Goal: Task Accomplishment & Management: Manage account settings

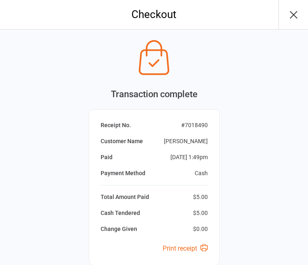
scroll to position [74, 0]
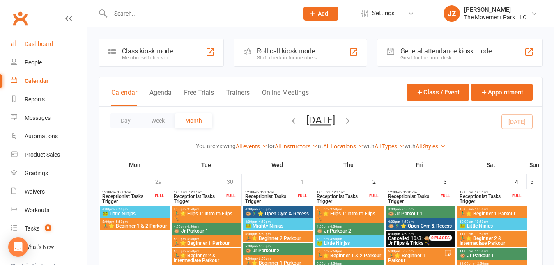
click at [46, 48] on link "Dashboard" at bounding box center [49, 44] width 76 height 18
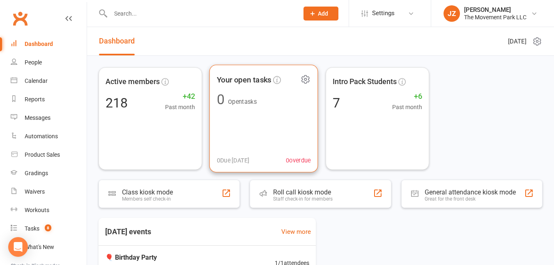
scroll to position [58, 0]
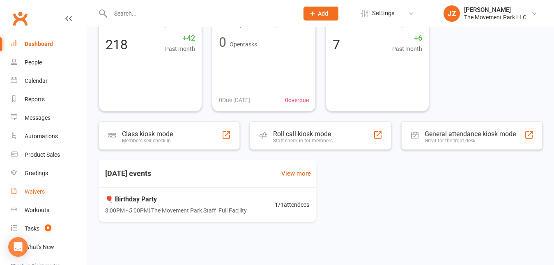
click at [35, 188] on link "Waivers" at bounding box center [49, 192] width 76 height 18
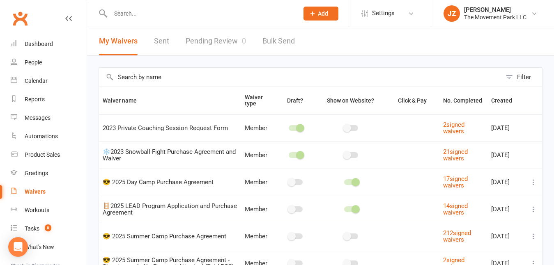
click at [209, 42] on link "Pending Review 0" at bounding box center [216, 41] width 60 height 28
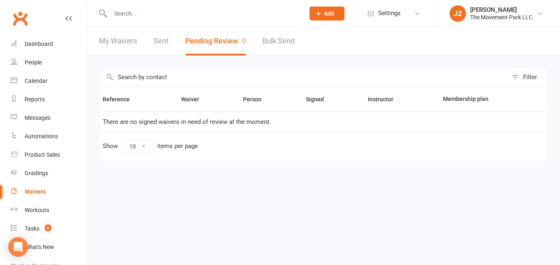
click at [167, 13] on input "text" at bounding box center [203, 13] width 191 height 11
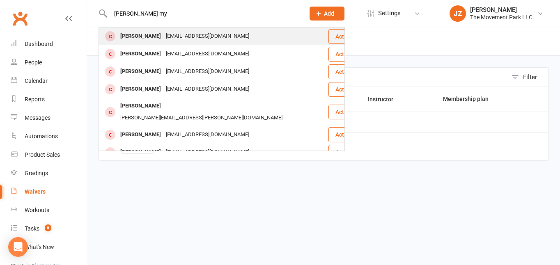
type input "[PERSON_NAME] my"
click at [172, 39] on div "[EMAIL_ADDRESS][DOMAIN_NAME]" at bounding box center [207, 36] width 88 height 12
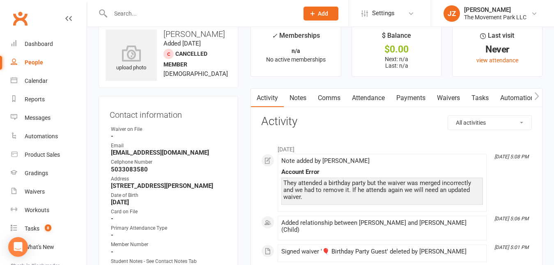
scroll to position [16, 0]
click at [238, 101] on link "Waivers" at bounding box center [448, 98] width 34 height 19
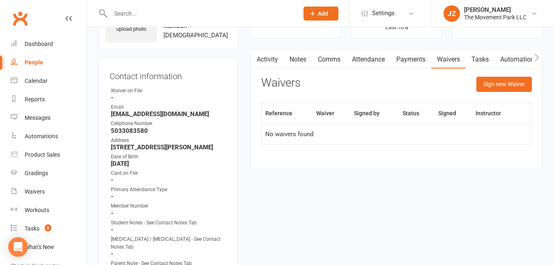
scroll to position [53, 0]
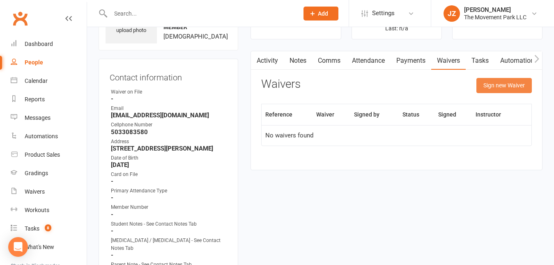
click at [238, 88] on button "Sign new Waiver" at bounding box center [503, 85] width 55 height 15
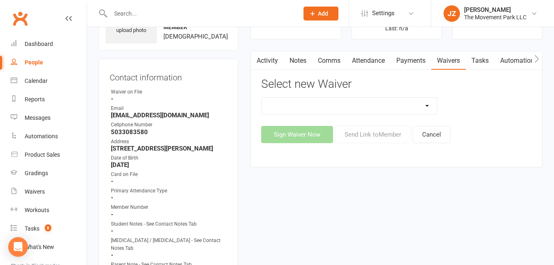
click at [238, 99] on select "😎 2025 Day Camp Purchase Agreement 🪜2025 LEAD Program Application and Purchase …" at bounding box center [348, 106] width 175 height 16
select select "9225"
click at [238, 98] on select "😎 2025 Day Camp Purchase Agreement 🪜2025 LEAD Program Application and Purchase …" at bounding box center [348, 106] width 175 height 16
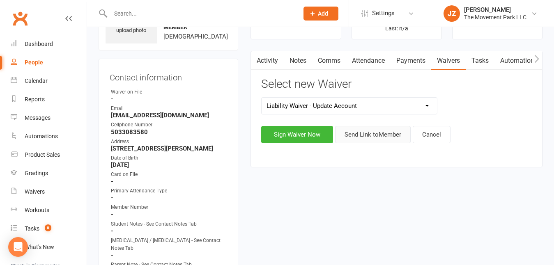
click at [238, 139] on button "Send Link to Member" at bounding box center [373, 134] width 76 height 17
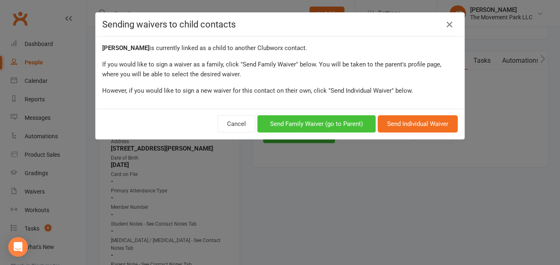
click at [238, 122] on button "Send Family Waiver (go to Parent)" at bounding box center [316, 123] width 118 height 17
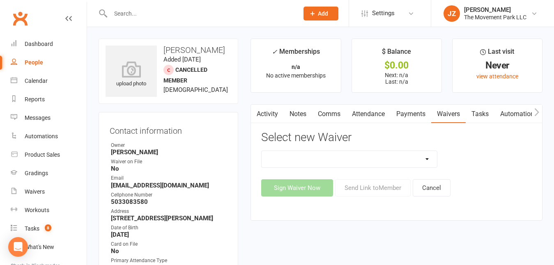
click at [238, 166] on select "😎 2025 Day Camp Purchase Agreement 🪜2025 LEAD Program Application and Purchase …" at bounding box center [348, 159] width 175 height 16
select select "9225"
click at [238, 151] on select "😎 2025 Day Camp Purchase Agreement 🪜2025 LEAD Program Application and Purchase …" at bounding box center [348, 159] width 175 height 16
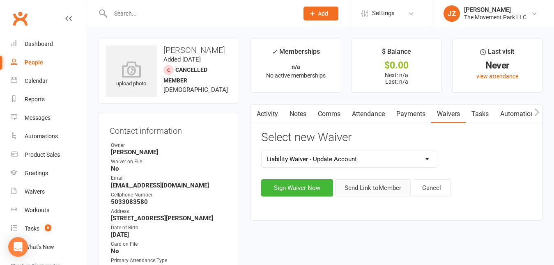
click at [238, 184] on button "Send Link to Member" at bounding box center [373, 187] width 76 height 17
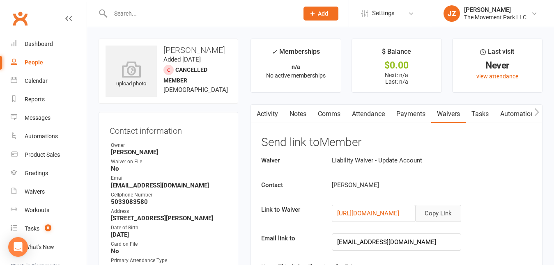
click at [238, 218] on button "Copy Link" at bounding box center [438, 213] width 46 height 17
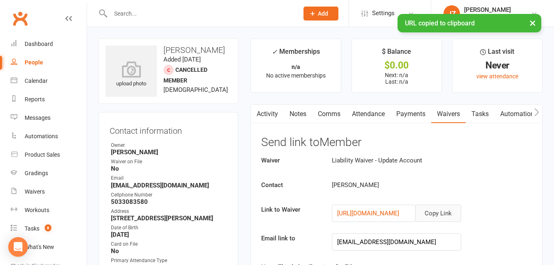
click at [238, 118] on link "Comms" at bounding box center [329, 114] width 34 height 19
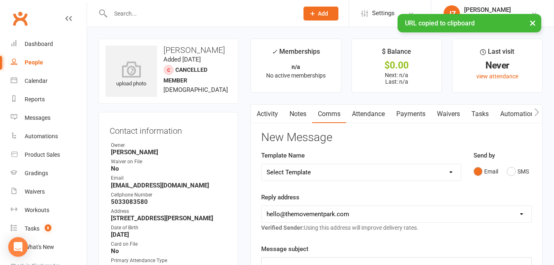
scroll to position [58, 0]
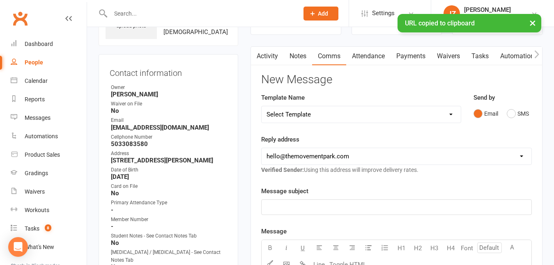
click at [238, 209] on p "﻿" at bounding box center [396, 207] width 260 height 10
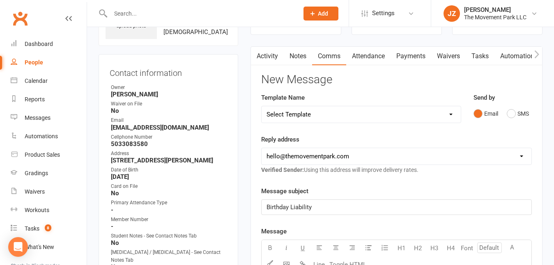
click at [238, 56] on link "Waivers" at bounding box center [448, 56] width 34 height 19
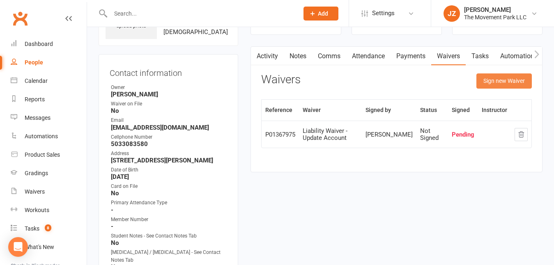
click at [238, 77] on button "Sign new Waiver" at bounding box center [503, 80] width 55 height 15
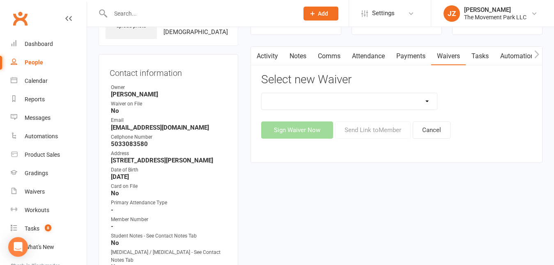
click at [238, 107] on select "😎 2025 Day Camp Purchase Agreement 🪜2025 LEAD Program Application and Purchase …" at bounding box center [348, 101] width 175 height 16
select select "6653"
click at [238, 93] on select "😎 2025 Day Camp Purchase Agreement 🪜2025 LEAD Program Application and Purchase …" at bounding box center [348, 101] width 175 height 16
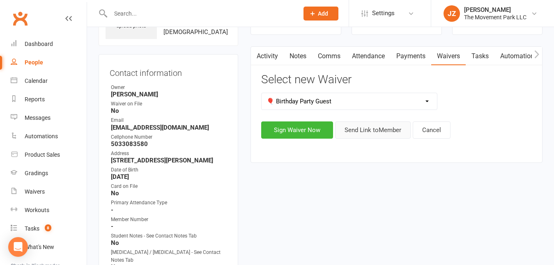
click at [238, 123] on button "Send Link to Member" at bounding box center [373, 130] width 76 height 17
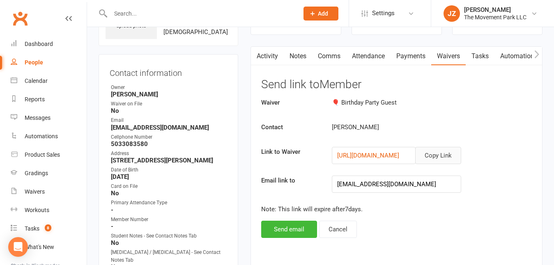
click at [238, 153] on button "Copy Link" at bounding box center [438, 155] width 46 height 17
click at [42, 189] on div "Waivers" at bounding box center [35, 191] width 20 height 7
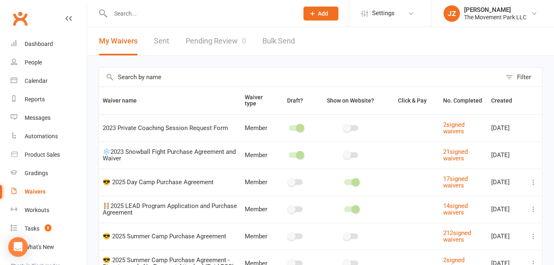
click at [235, 41] on link "Pending Review 0" at bounding box center [216, 41] width 60 height 28
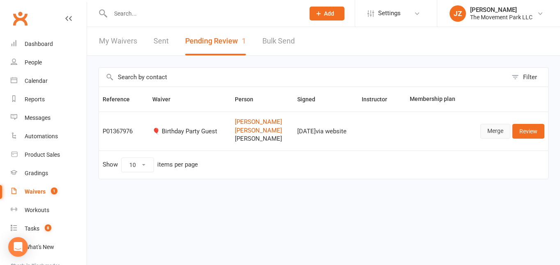
click at [238, 132] on link "Merge" at bounding box center [495, 131] width 30 height 15
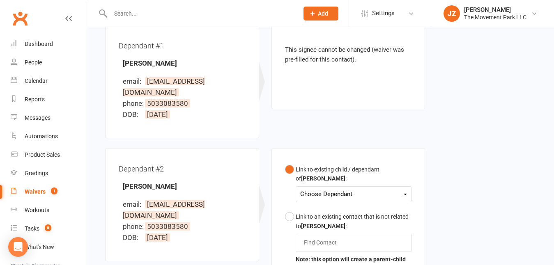
scroll to position [229, 0]
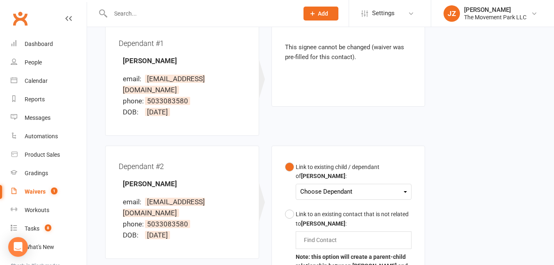
click at [238, 186] on div "Choose Dependant" at bounding box center [353, 191] width 107 height 11
click at [238, 154] on div "Link to existing child / dependant of [PERSON_NAME] : Choose Dependant [PERSON_…" at bounding box center [348, 248] width 154 height 204
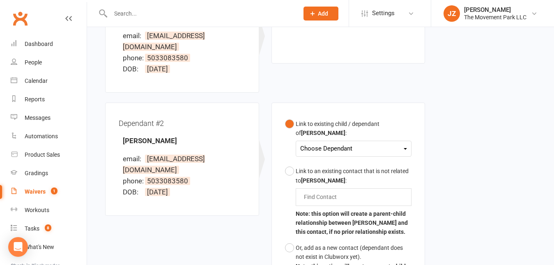
scroll to position [272, 0]
click at [238, 243] on div "Or, add as a new contact (dependant does not exist in Clubworx yet)." at bounding box center [354, 252] width 116 height 18
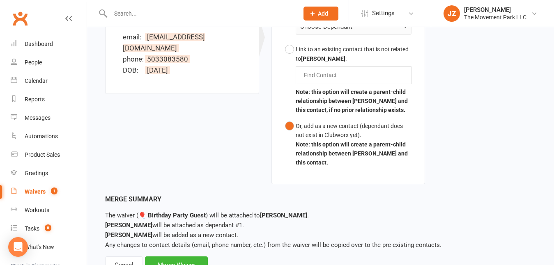
scroll to position [405, 0]
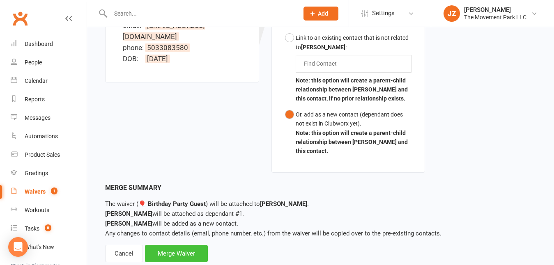
click at [185, 245] on div "Merge Waiver" at bounding box center [176, 253] width 63 height 17
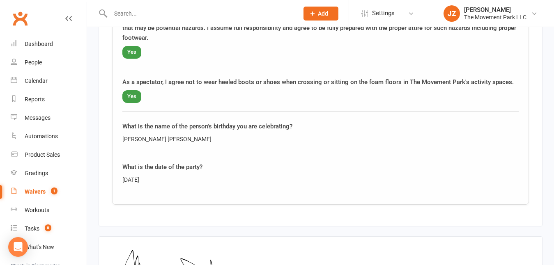
scroll to position [1685, 0]
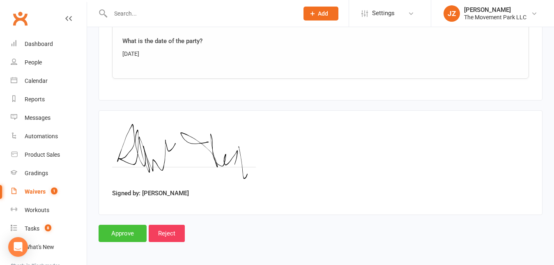
click at [121, 230] on input "Approve" at bounding box center [123, 233] width 48 height 17
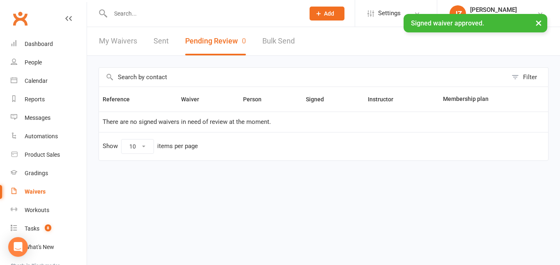
click at [218, 14] on div "× Signed waiver approved." at bounding box center [274, 14] width 549 height 0
click at [213, 9] on input "text" at bounding box center [203, 13] width 191 height 11
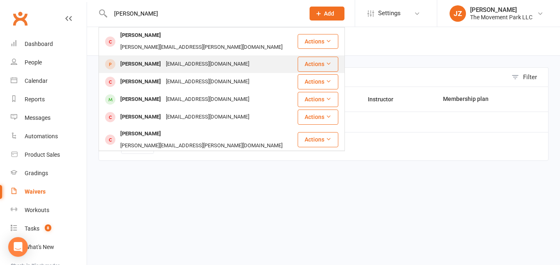
type input "[PERSON_NAME]"
click at [196, 60] on div "[PERSON_NAME] [EMAIL_ADDRESS][DOMAIN_NAME]" at bounding box center [197, 64] width 197 height 17
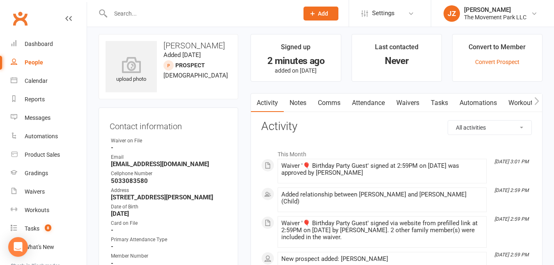
scroll to position [4, 0]
click at [220, 15] on input "text" at bounding box center [200, 13] width 185 height 11
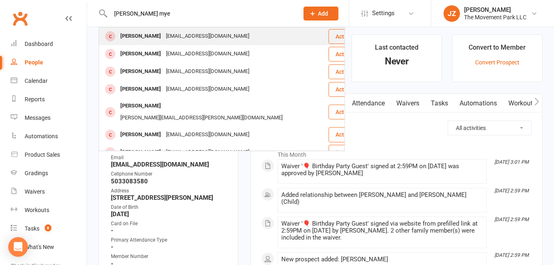
type input "[PERSON_NAME] mye"
click at [211, 35] on div "[EMAIL_ADDRESS][DOMAIN_NAME]" at bounding box center [207, 36] width 88 height 12
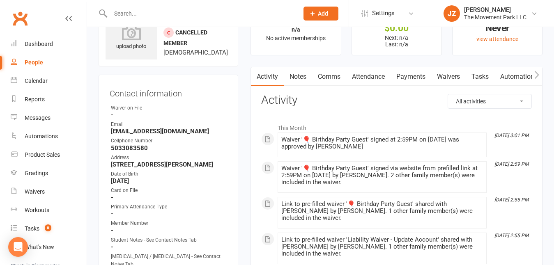
scroll to position [38, 0]
click at [43, 187] on link "Waivers" at bounding box center [49, 192] width 76 height 18
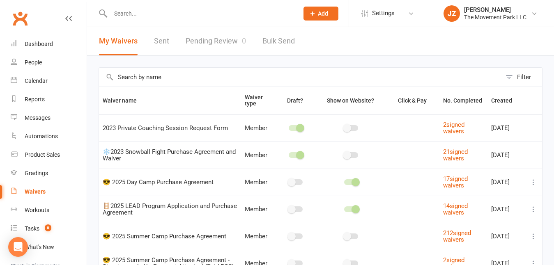
click at [236, 37] on link "Pending Review 0" at bounding box center [216, 41] width 60 height 28
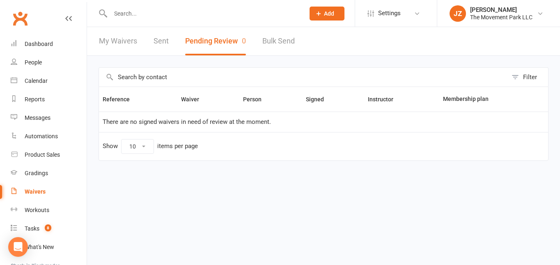
click at [160, 42] on link "Sent" at bounding box center [161, 41] width 15 height 28
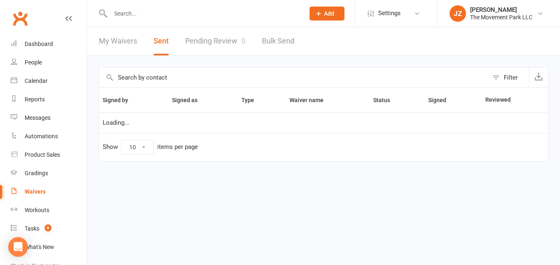
click at [211, 39] on link "Pending Review 0" at bounding box center [215, 41] width 60 height 28
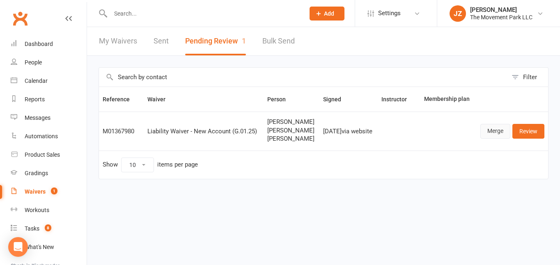
click at [238, 133] on link "Merge" at bounding box center [495, 131] width 30 height 15
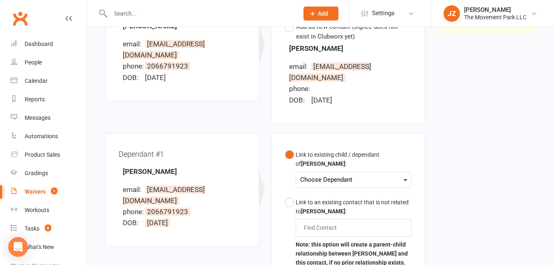
scroll to position [141, 0]
click at [238, 174] on div "Choose Dependant" at bounding box center [353, 179] width 107 height 11
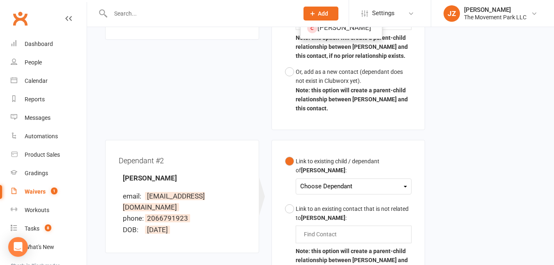
scroll to position [348, 0]
click at [238, 181] on div "Choose Dependant" at bounding box center [353, 186] width 107 height 11
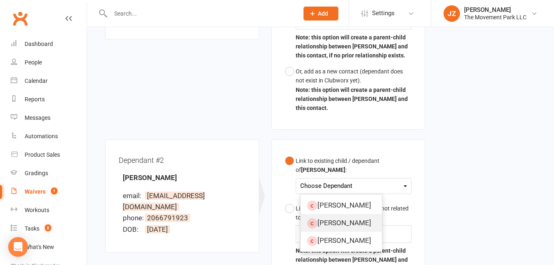
click at [238, 217] on link "[PERSON_NAME]" at bounding box center [340, 223] width 81 height 18
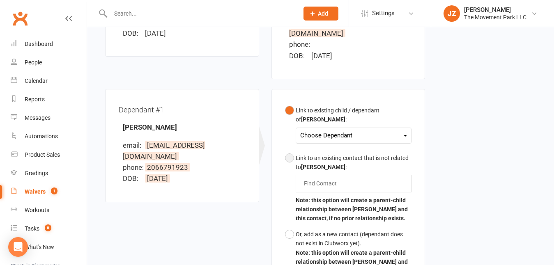
scroll to position [176, 0]
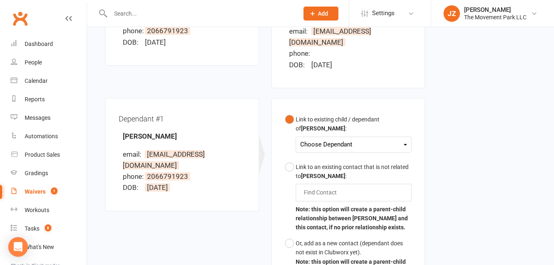
click at [238, 124] on button "Link to existing child / dependant of [PERSON_NAME] : Choose Dependant [PERSON_…" at bounding box center [348, 136] width 127 height 48
drag, startPoint x: 359, startPoint y: 128, endPoint x: 360, endPoint y: 124, distance: 4.3
click at [238, 124] on button "Link to existing child / dependant of [PERSON_NAME] : Choose Dependant [PERSON_…" at bounding box center [348, 136] width 127 height 48
drag, startPoint x: 360, startPoint y: 124, endPoint x: 356, endPoint y: 144, distance: 20.0
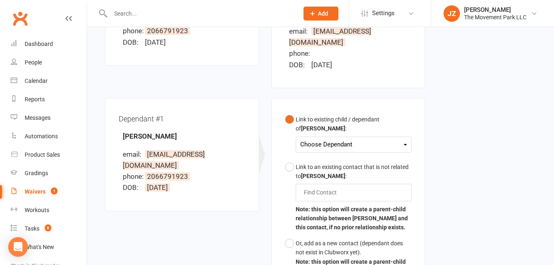
click at [238, 144] on button "Link to existing child / dependant of [PERSON_NAME] : Choose Dependant [PERSON_…" at bounding box center [348, 136] width 127 height 48
click at [238, 139] on div "Choose Dependant" at bounding box center [353, 144] width 107 height 11
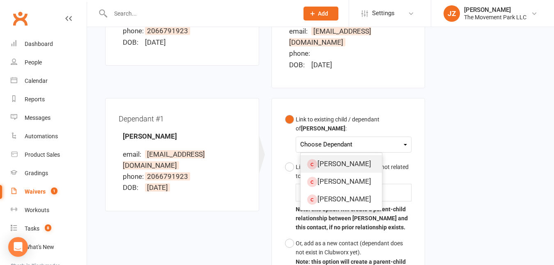
click at [238, 158] on link "[PERSON_NAME]" at bounding box center [340, 164] width 81 height 18
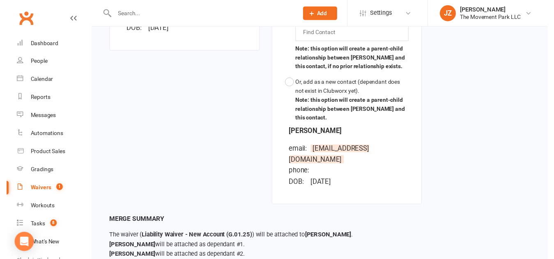
scroll to position [641, 0]
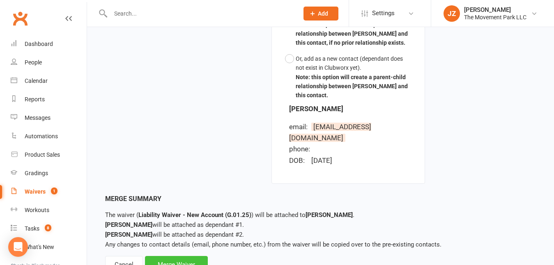
click at [170, 256] on div "Merge Waiver" at bounding box center [176, 264] width 63 height 17
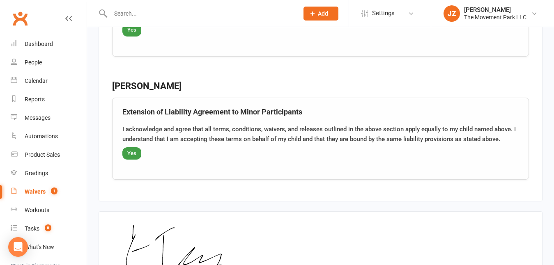
scroll to position [1892, 0]
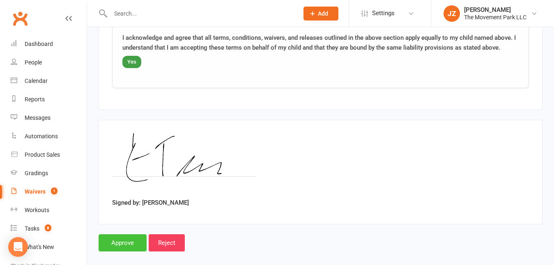
click at [123, 234] on input "Approve" at bounding box center [123, 242] width 48 height 17
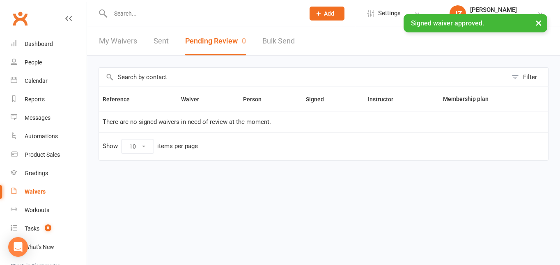
click at [141, 12] on input "text" at bounding box center [203, 13] width 191 height 11
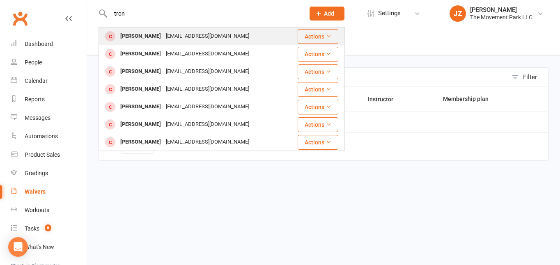
type input "tron"
click at [144, 36] on div "[PERSON_NAME]" at bounding box center [141, 36] width 46 height 12
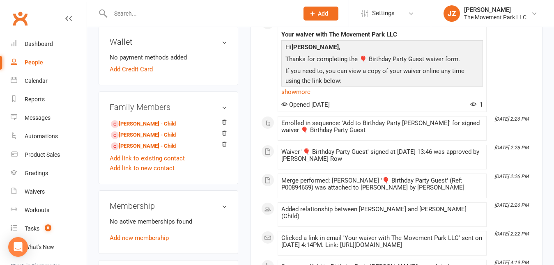
scroll to position [399, 0]
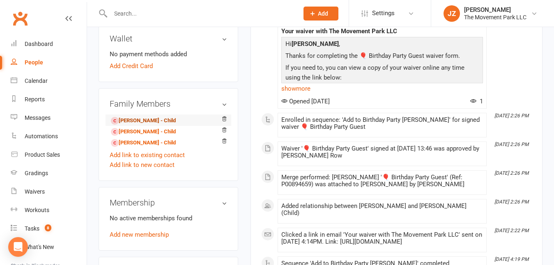
click at [140, 117] on link "[PERSON_NAME] - Child" at bounding box center [143, 121] width 65 height 9
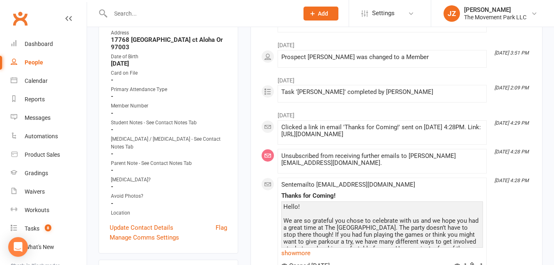
scroll to position [163, 0]
click at [154, 222] on link "Update Contact Details" at bounding box center [142, 227] width 64 height 10
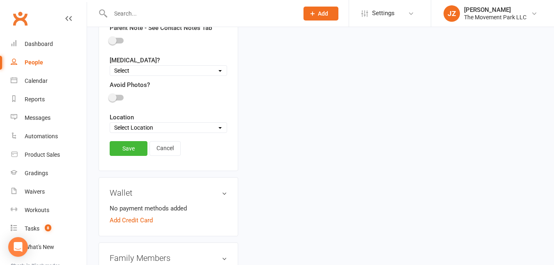
scroll to position [463, 0]
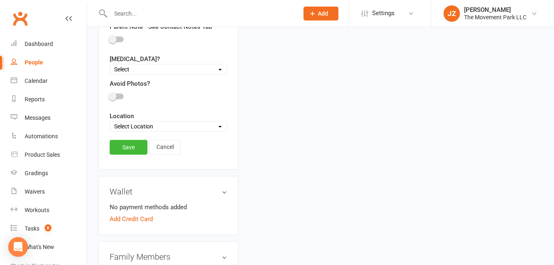
click at [115, 92] on span at bounding box center [112, 96] width 8 height 8
click at [110, 95] on input "checkbox" at bounding box center [110, 95] width 0 height 0
click at [130, 141] on link "Save" at bounding box center [129, 147] width 38 height 15
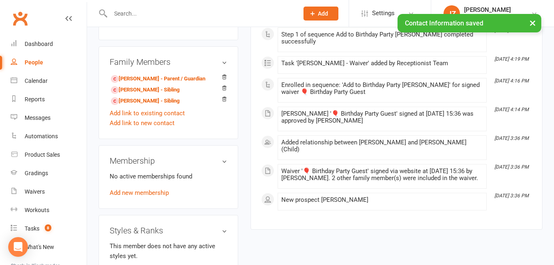
scroll to position [440, 0]
click at [151, 86] on link "[PERSON_NAME] - Sibling" at bounding box center [145, 90] width 69 height 9
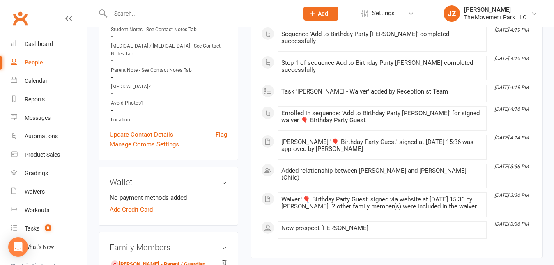
scroll to position [261, 0]
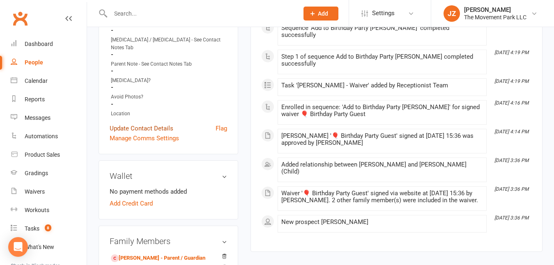
click at [169, 124] on link "Update Contact Details" at bounding box center [142, 129] width 64 height 10
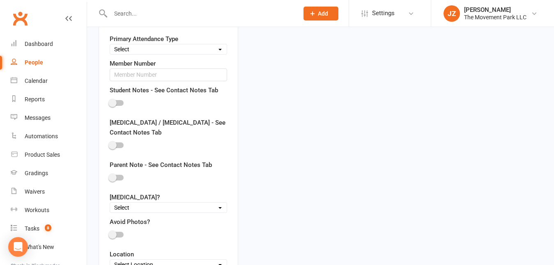
scroll to position [362, 0]
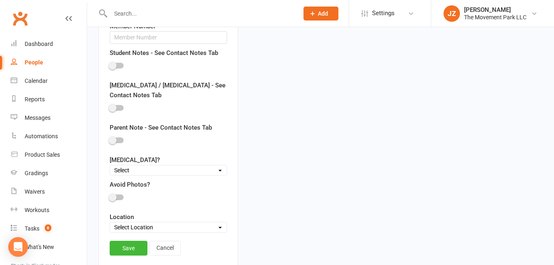
click at [116, 190] on div at bounding box center [168, 199] width 117 height 18
click at [114, 197] on div at bounding box center [168, 199] width 117 height 18
click at [117, 190] on div at bounding box center [168, 199] width 117 height 18
click at [118, 195] on div at bounding box center [117, 198] width 14 height 6
click at [110, 196] on input "checkbox" at bounding box center [110, 196] width 0 height 0
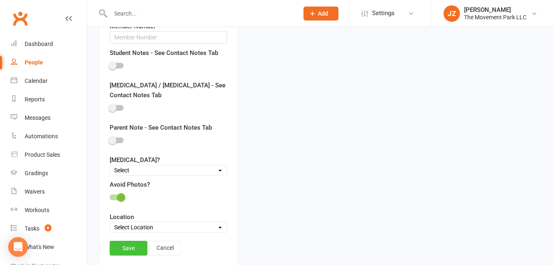
click at [121, 241] on link "Save" at bounding box center [129, 248] width 38 height 15
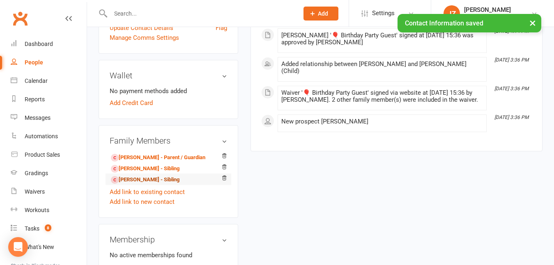
click at [146, 176] on link "[PERSON_NAME] - Sibling" at bounding box center [145, 180] width 69 height 9
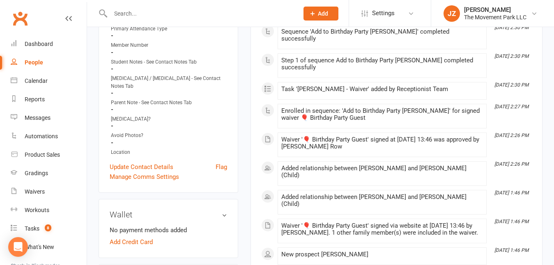
scroll to position [216, 0]
click at [157, 162] on link "Update Contact Details" at bounding box center [142, 167] width 64 height 10
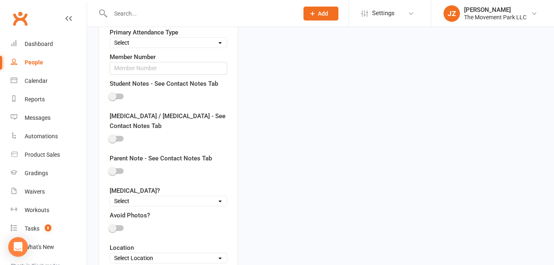
scroll to position [332, 0]
click at [120, 223] on div at bounding box center [168, 229] width 117 height 18
click at [118, 225] on div at bounding box center [117, 228] width 14 height 6
click at [110, 227] on input "checkbox" at bounding box center [110, 227] width 0 height 0
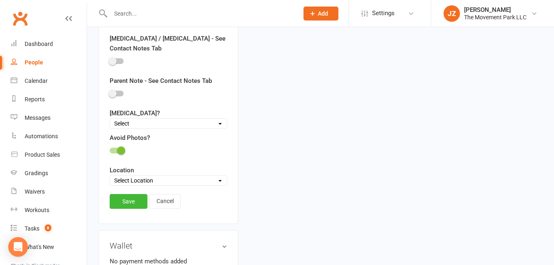
scroll to position [410, 0]
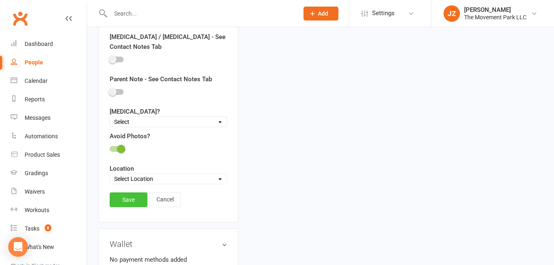
click at [135, 195] on link "Save" at bounding box center [129, 200] width 38 height 15
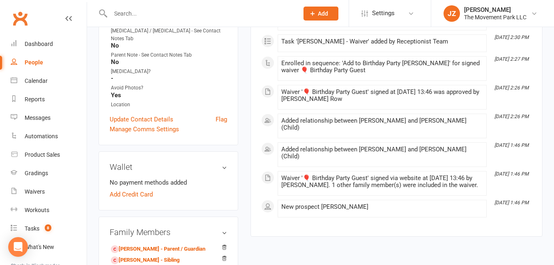
scroll to position [259, 0]
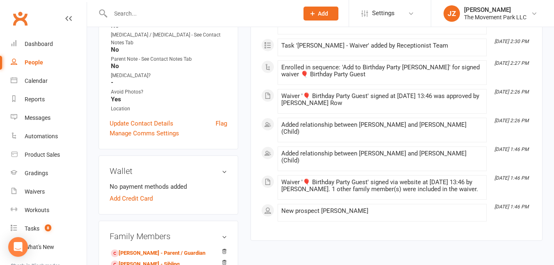
click at [222, 17] on input "text" at bounding box center [200, 13] width 185 height 11
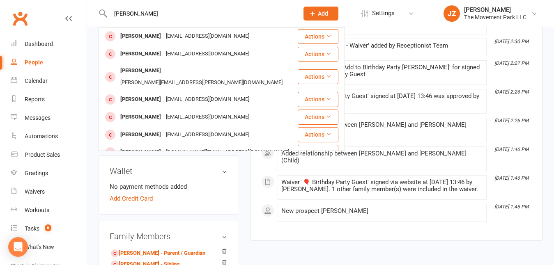
click at [122, 10] on input "[PERSON_NAME]" at bounding box center [200, 13] width 185 height 11
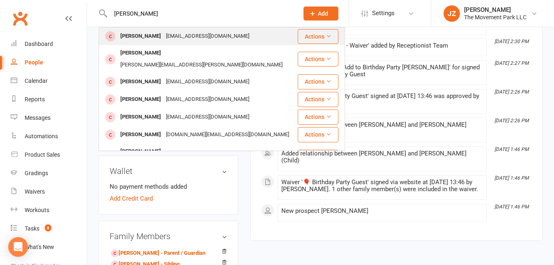
type input "[PERSON_NAME]"
click at [175, 38] on div "[EMAIL_ADDRESS][DOMAIN_NAME]" at bounding box center [207, 36] width 88 height 12
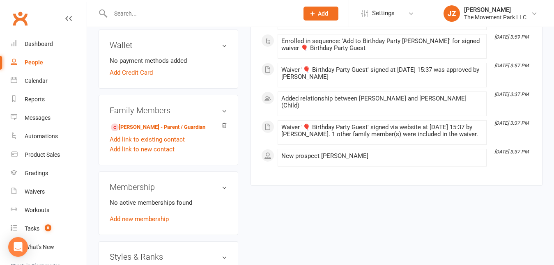
scroll to position [357, 0]
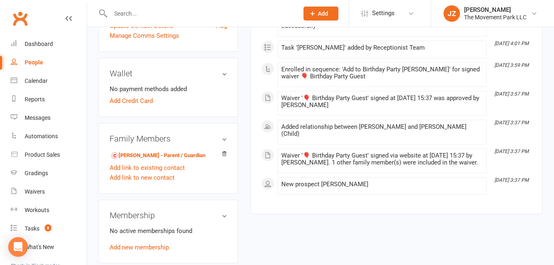
click at [158, 10] on input "text" at bounding box center [200, 13] width 185 height 11
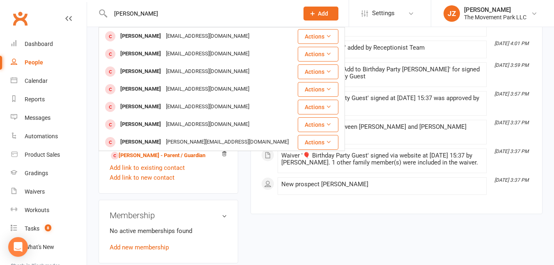
click at [124, 12] on input "[PERSON_NAME]" at bounding box center [200, 13] width 185 height 11
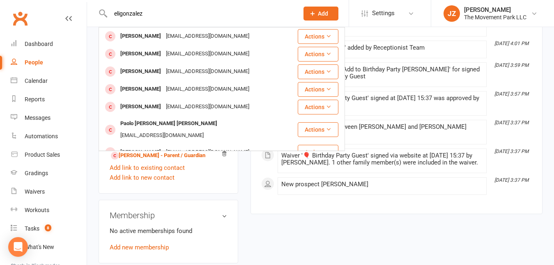
type input "[PERSON_NAME]"
drag, startPoint x: 159, startPoint y: 12, endPoint x: 109, endPoint y: 9, distance: 50.6
click at [109, 9] on input "[PERSON_NAME]" at bounding box center [200, 13] width 185 height 11
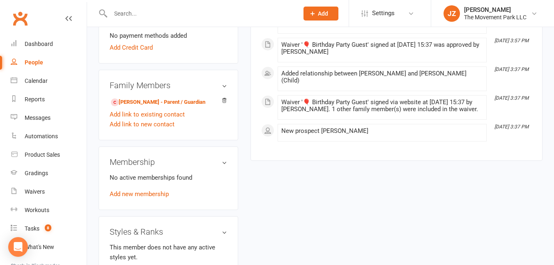
scroll to position [442, 0]
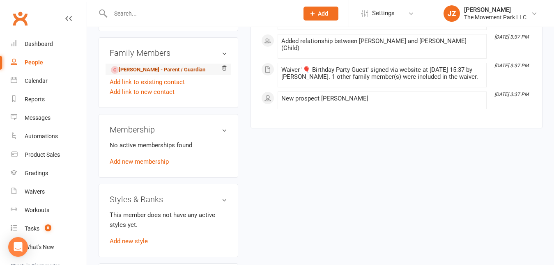
click at [189, 66] on link "[PERSON_NAME] - Parent / Guardian" at bounding box center [158, 70] width 94 height 9
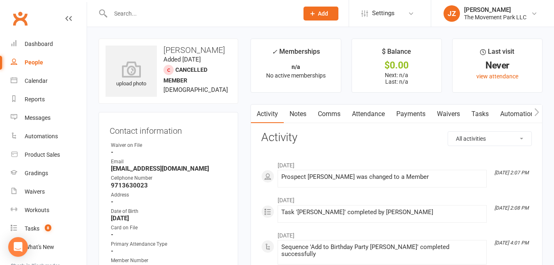
click at [238, 107] on link "Waivers" at bounding box center [448, 114] width 34 height 19
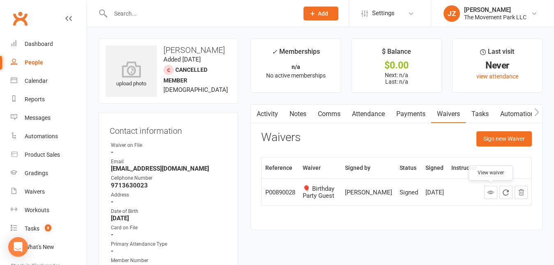
click at [238, 193] on icon at bounding box center [490, 192] width 6 height 6
click at [230, 11] on input "text" at bounding box center [200, 13] width 185 height 11
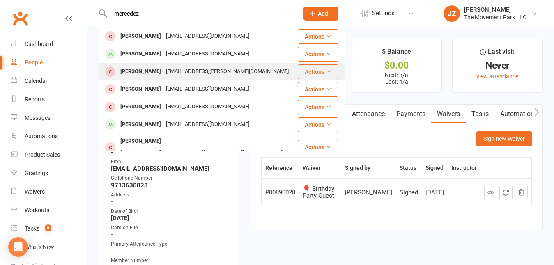
type input "mercedez"
click at [238, 73] on div "[PERSON_NAME] [EMAIL_ADDRESS][PERSON_NAME][DOMAIN_NAME]" at bounding box center [197, 71] width 197 height 17
click at [0, 0] on div "Loading" at bounding box center [0, 0] width 0 height 0
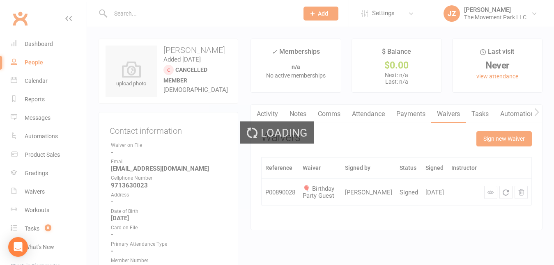
click at [238, 73] on div "Loading" at bounding box center [277, 132] width 554 height 265
drag, startPoint x: 264, startPoint y: 73, endPoint x: 245, endPoint y: 9, distance: 67.0
click at [238, 24] on div "Loading" at bounding box center [277, 132] width 554 height 265
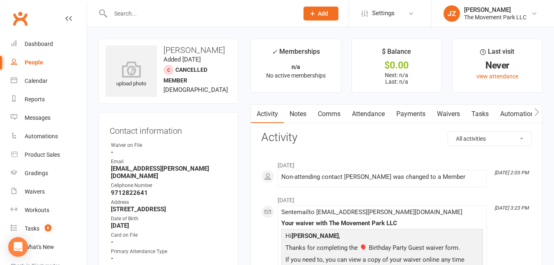
click at [238, 11] on input "text" at bounding box center [200, 13] width 185 height 11
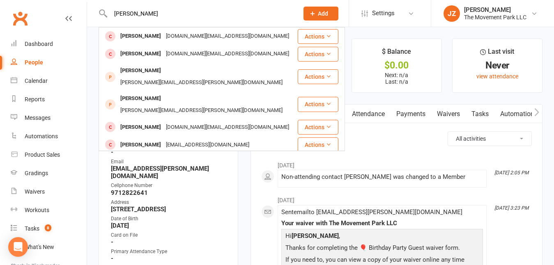
type input "[PERSON_NAME]"
click at [198, 165] on strong "[EMAIL_ADDRESS][PERSON_NAME][DOMAIN_NAME]" at bounding box center [169, 172] width 116 height 15
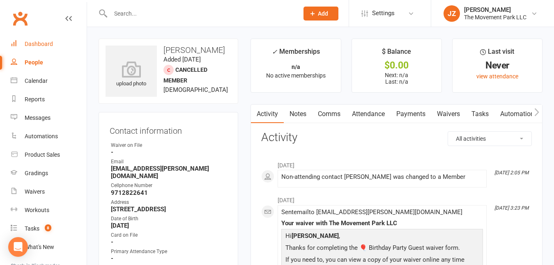
click at [46, 43] on div "Dashboard" at bounding box center [39, 44] width 28 height 7
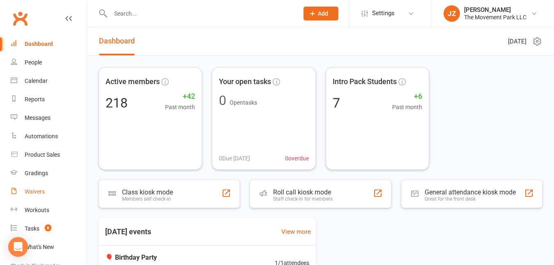
click at [39, 193] on div "Waivers" at bounding box center [35, 191] width 20 height 7
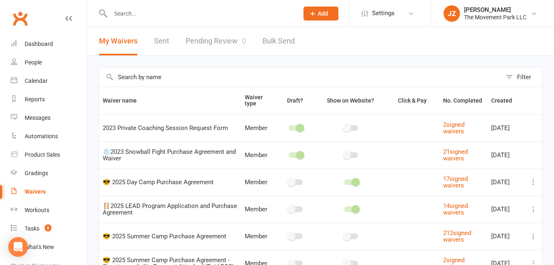
click at [215, 39] on link "Pending Review 0" at bounding box center [216, 41] width 60 height 28
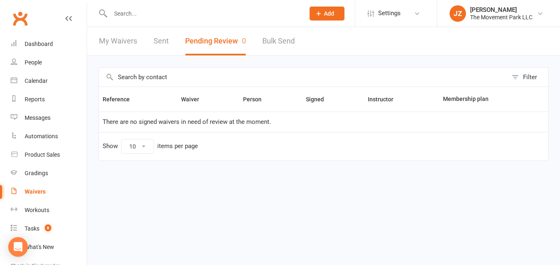
click at [166, 40] on link "Sent" at bounding box center [161, 41] width 15 height 28
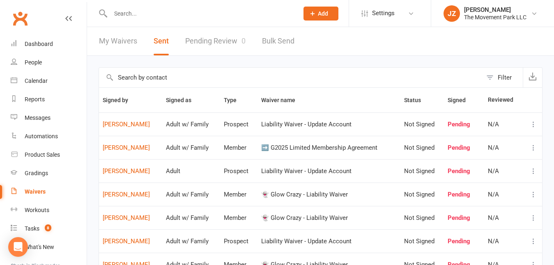
click at [209, 40] on link "Pending Review 0" at bounding box center [215, 41] width 60 height 28
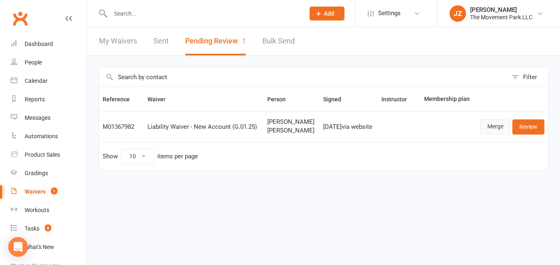
click at [238, 127] on link "Merge" at bounding box center [495, 126] width 30 height 15
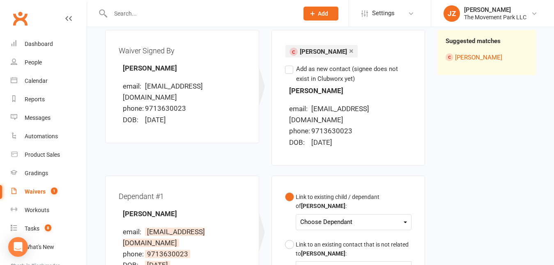
scroll to position [125, 0]
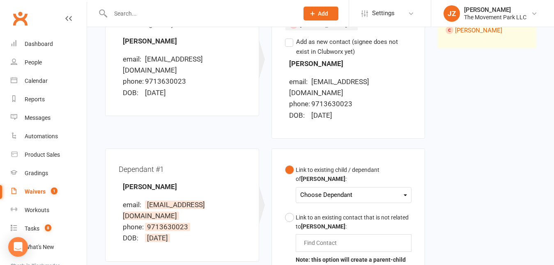
click at [238, 194] on div "Choose Dependant" at bounding box center [353, 195] width 107 height 11
click at [238, 177] on div "Link to existing child / dependant of [PERSON_NAME] :" at bounding box center [354, 174] width 116 height 18
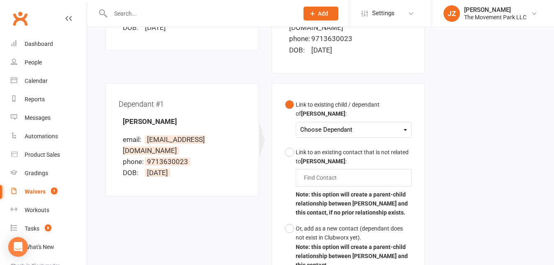
scroll to position [191, 0]
click at [238, 233] on div "Or, add as a new contact (dependant does not exist in Clubworx yet)." at bounding box center [354, 233] width 116 height 18
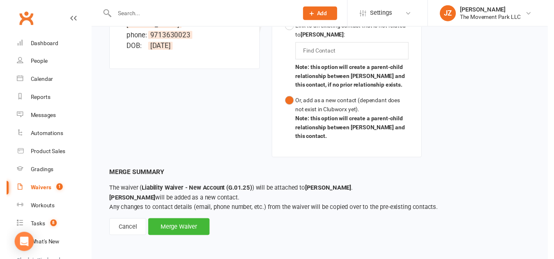
scroll to position [317, 0]
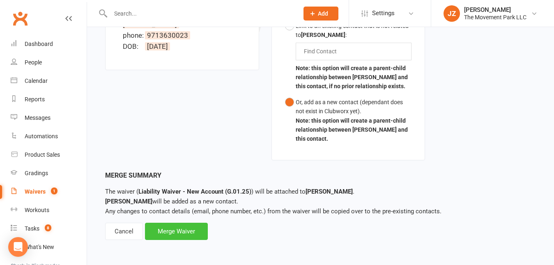
click at [187, 231] on div "Merge Waiver" at bounding box center [176, 231] width 63 height 17
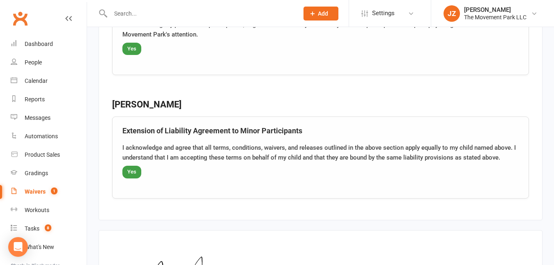
scroll to position [1501, 0]
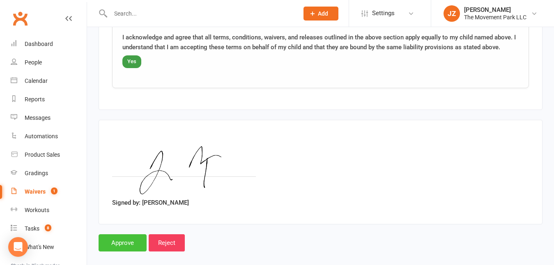
click at [118, 235] on input "Approve" at bounding box center [123, 242] width 48 height 17
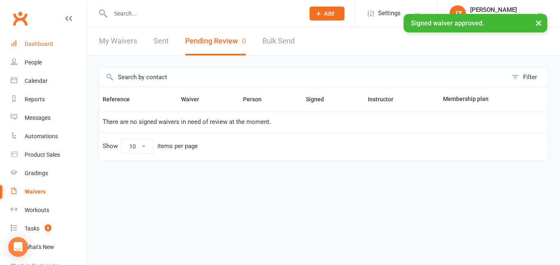
click at [62, 40] on link "Dashboard" at bounding box center [49, 44] width 76 height 18
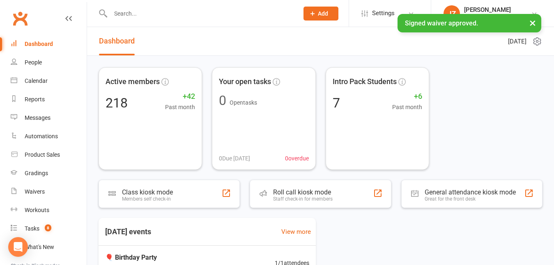
click at [147, 10] on input "text" at bounding box center [200, 13] width 185 height 11
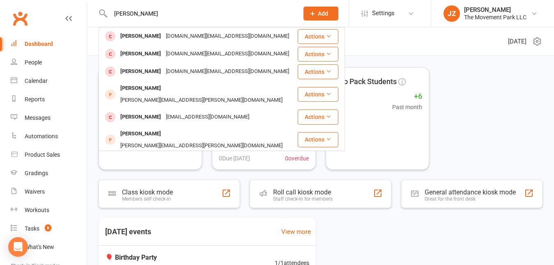
click at [112, 11] on input "[PERSON_NAME]" at bounding box center [200, 13] width 185 height 11
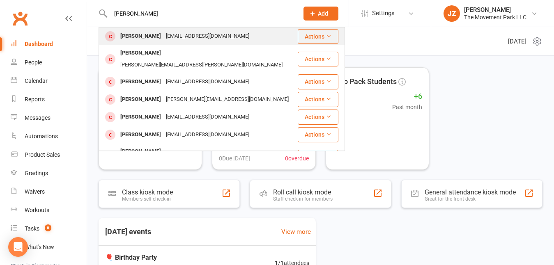
type input "[PERSON_NAME]"
click at [151, 36] on div "[PERSON_NAME]" at bounding box center [141, 36] width 46 height 12
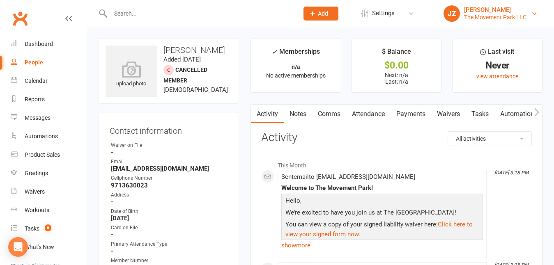
click at [238, 14] on link "JZ [PERSON_NAME] The Movement Park LLC" at bounding box center [492, 13] width 98 height 16
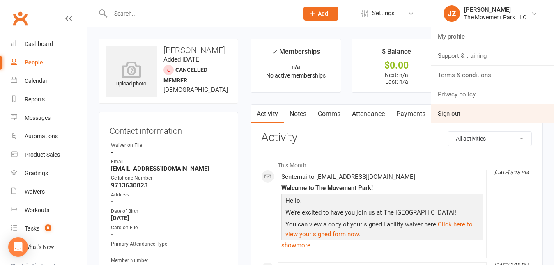
click at [238, 116] on link "Sign out" at bounding box center [492, 113] width 123 height 19
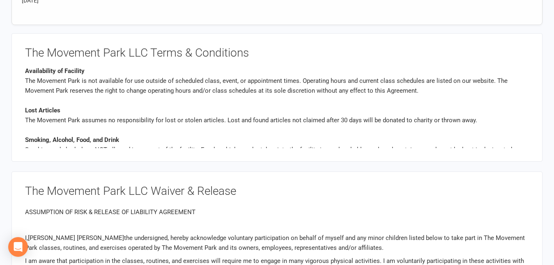
scroll to position [1376, 0]
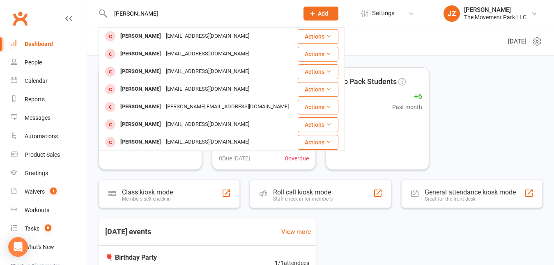
type input "alijah gonza"
